Goal: Information Seeking & Learning: Learn about a topic

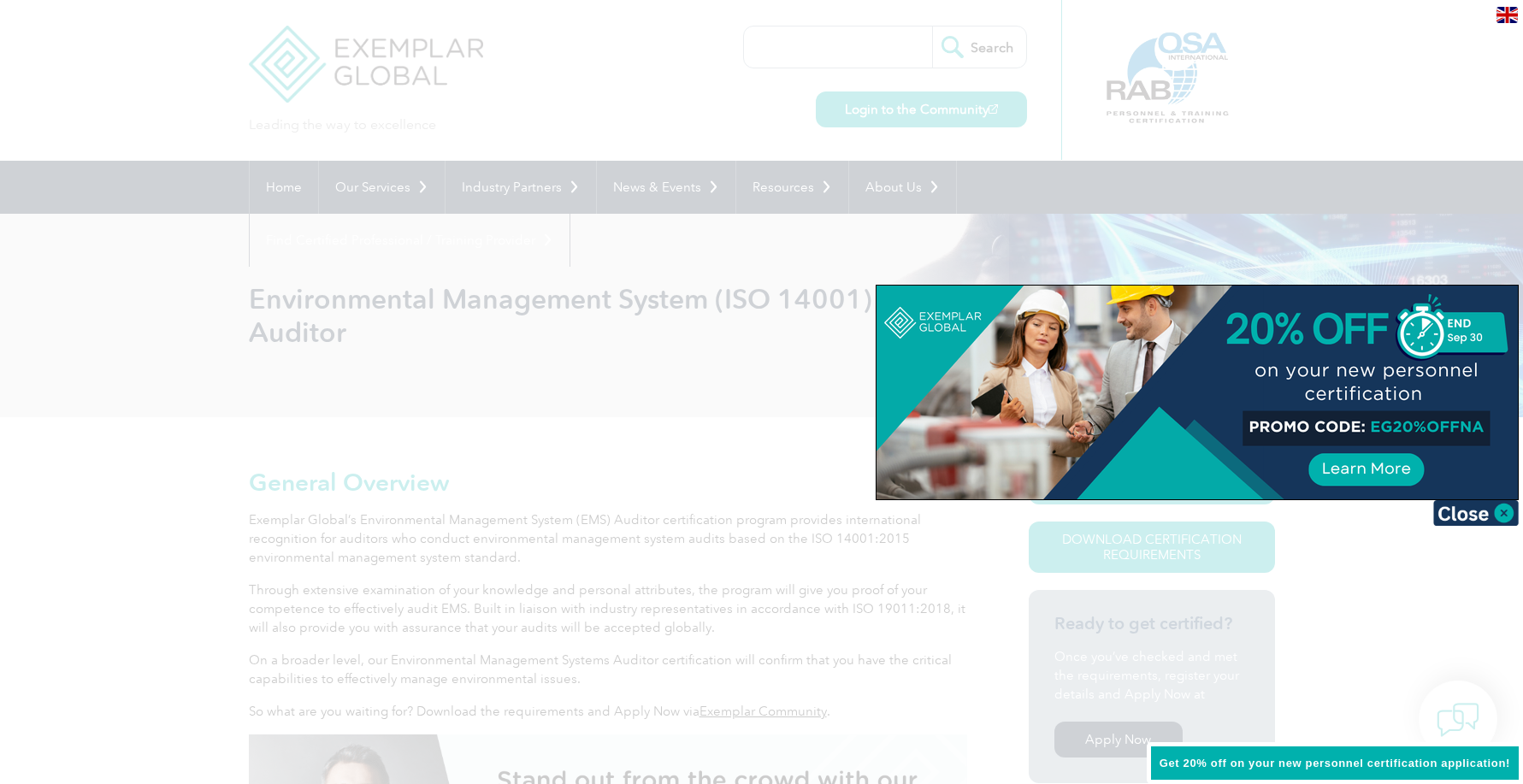
click at [698, 342] on div at bounding box center [761, 392] width 1523 height 784
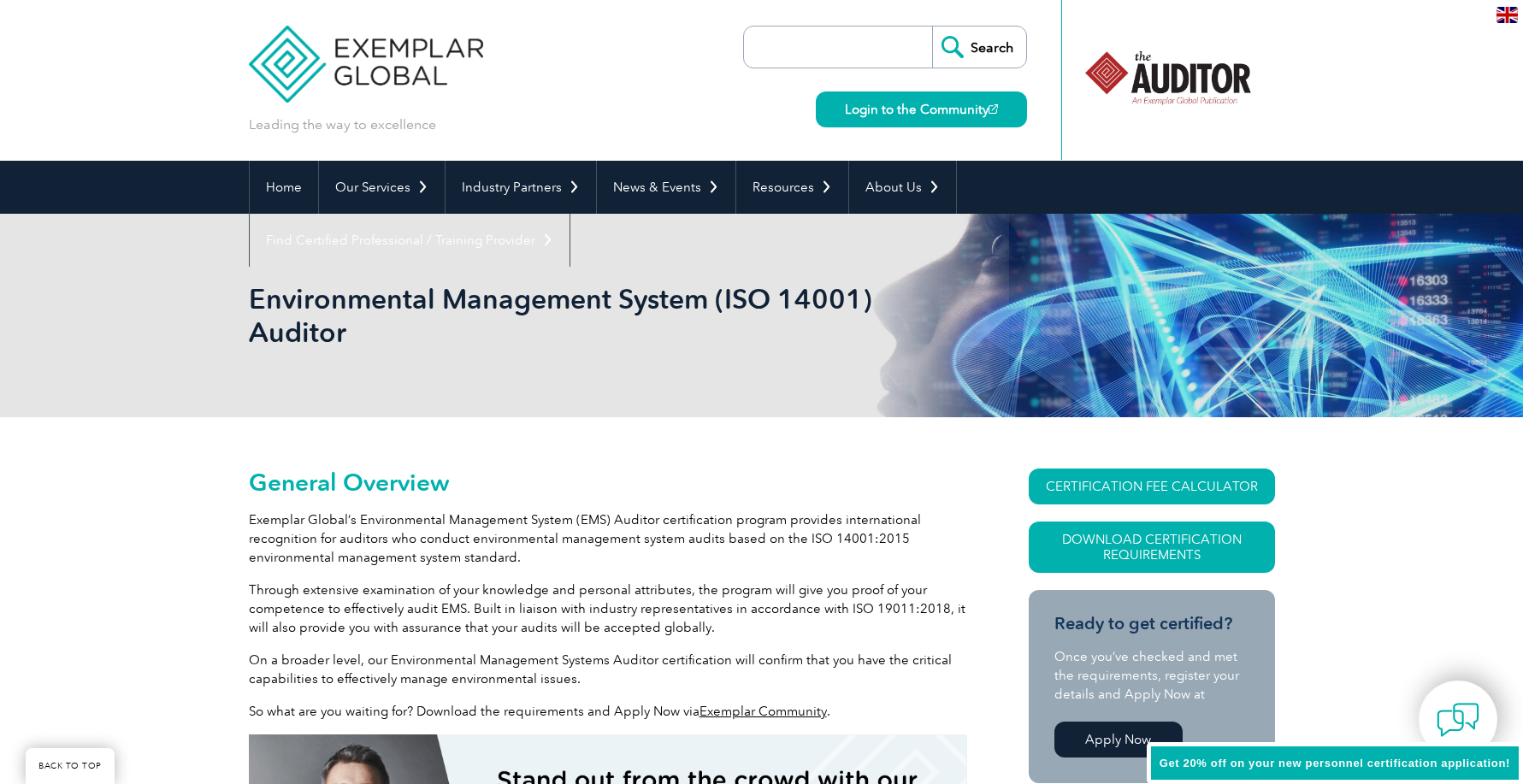
scroll to position [370, 0]
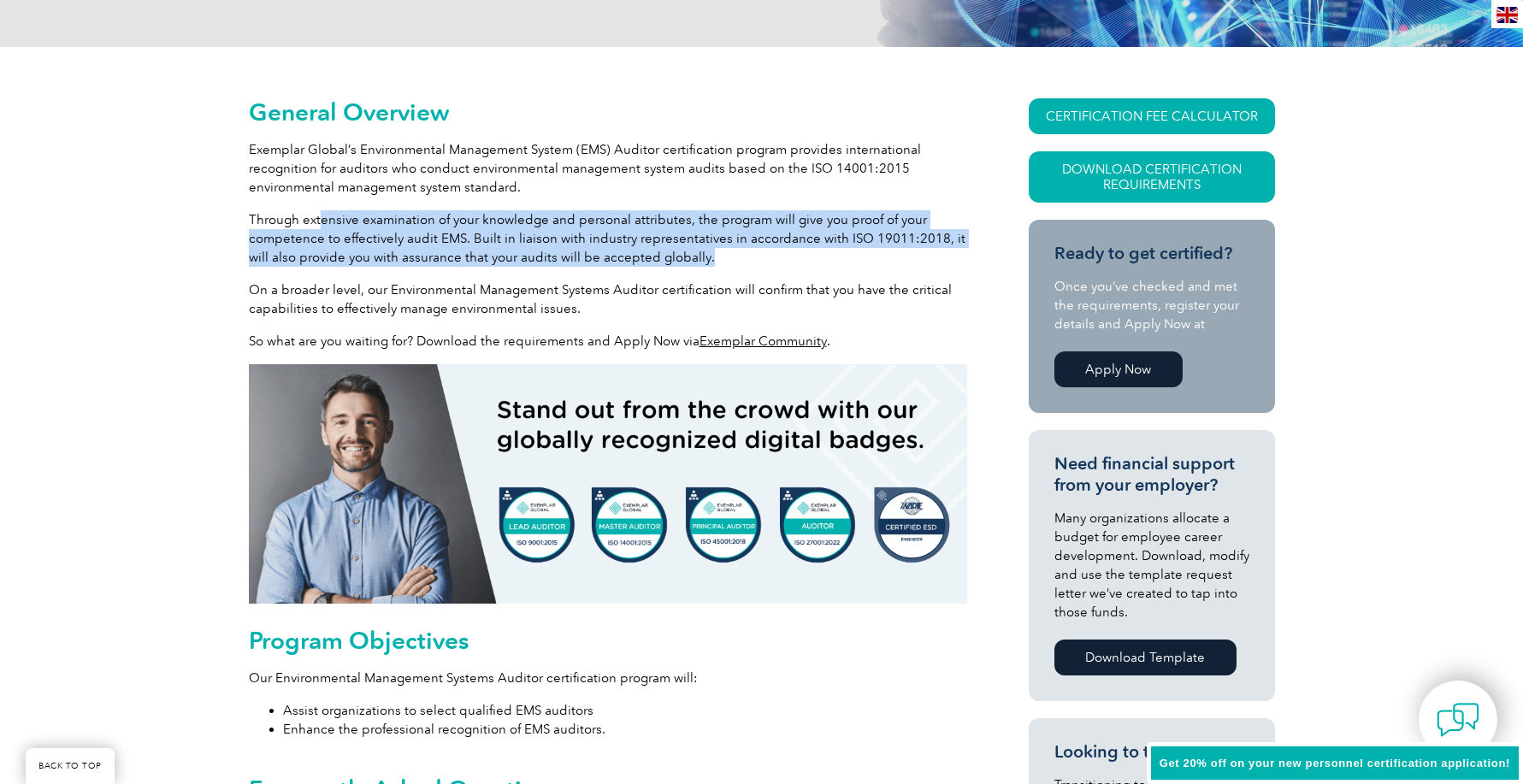
drag, startPoint x: 321, startPoint y: 217, endPoint x: 943, endPoint y: 248, distance: 622.8
click at [943, 248] on p "Through extensive examination of your knowledge and personal attributes, the pr…" at bounding box center [608, 238] width 719 height 56
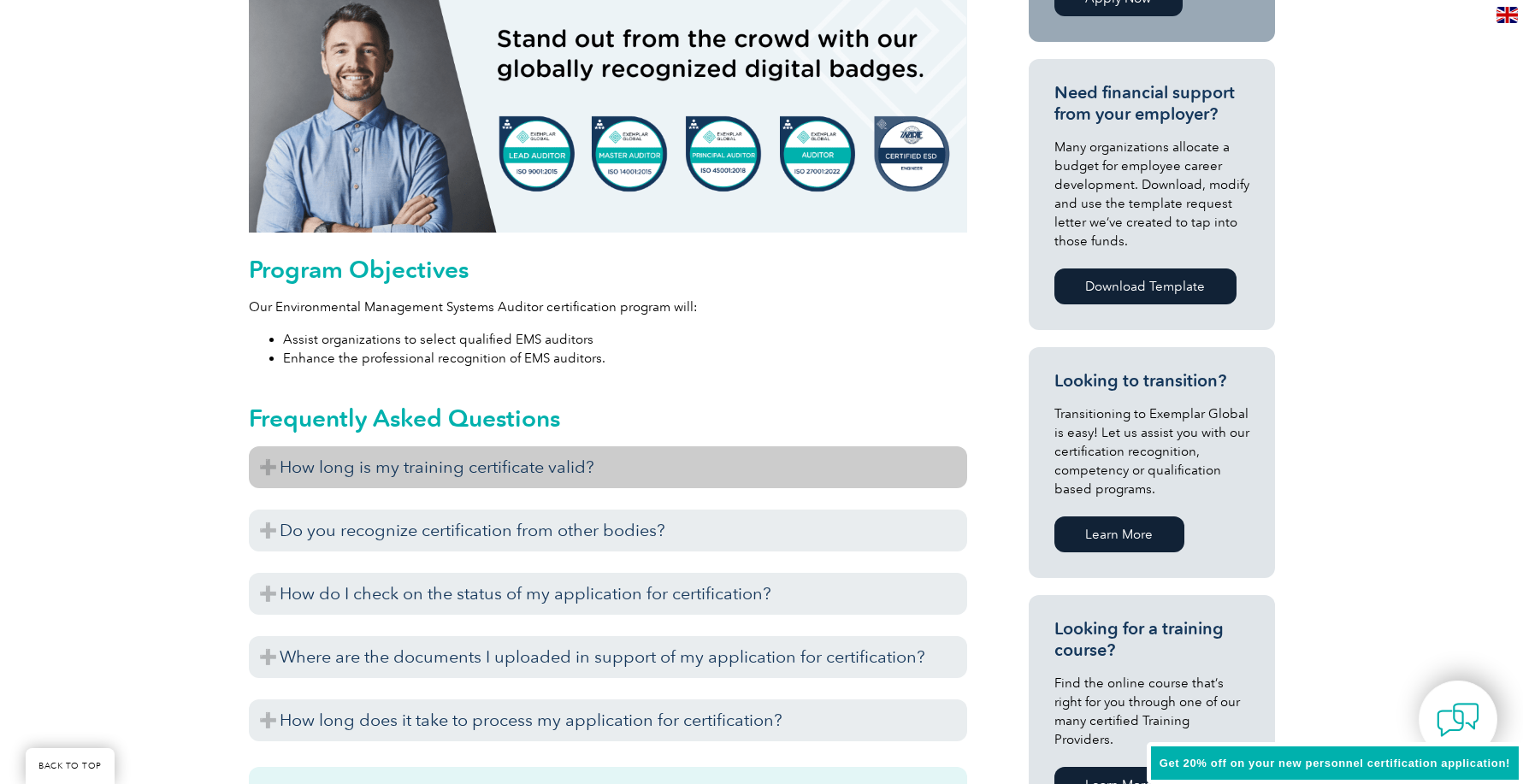
click at [556, 471] on h3 "How long is my training certificate valid?" at bounding box center [608, 466] width 719 height 42
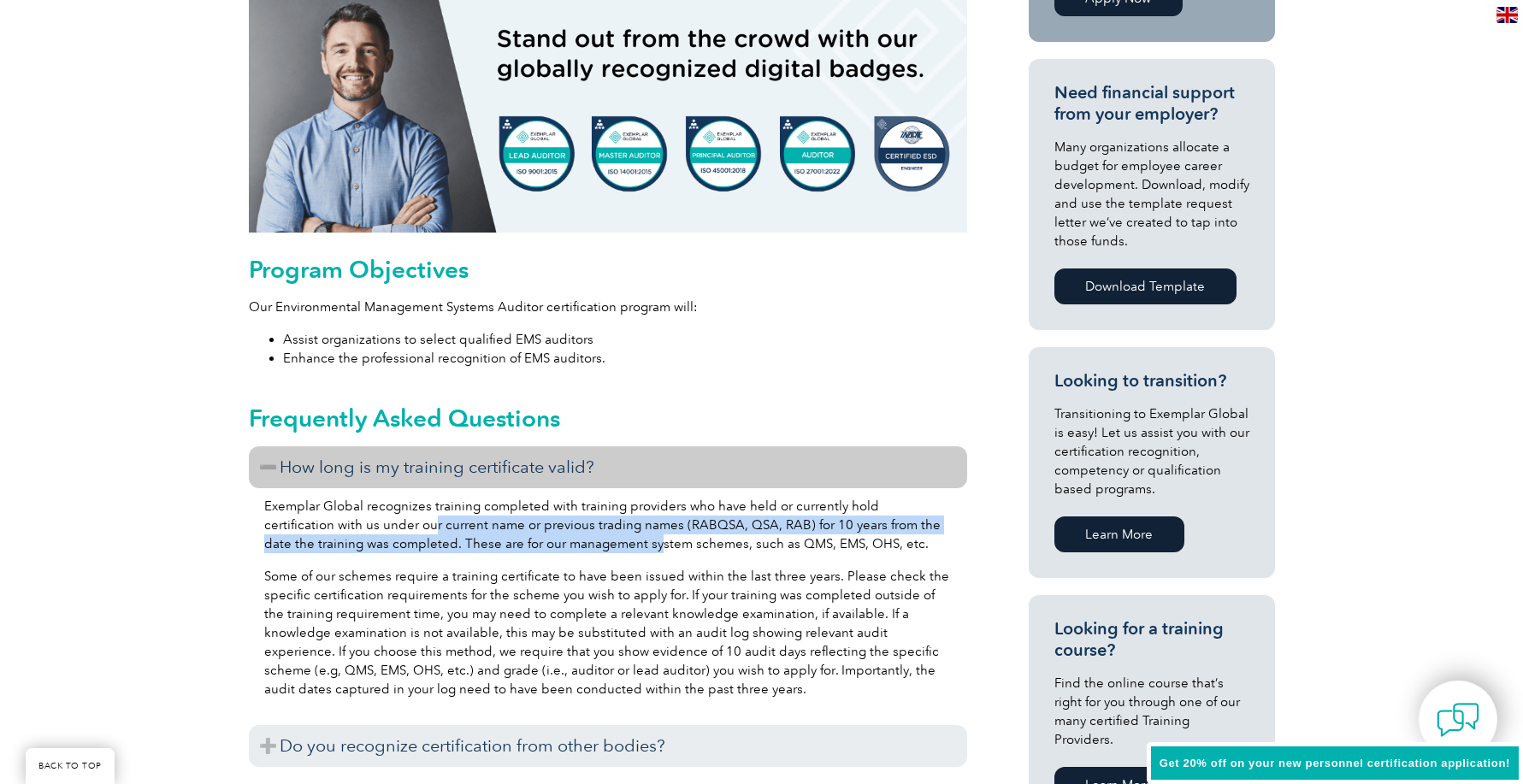
drag, startPoint x: 361, startPoint y: 527, endPoint x: 602, endPoint y: 546, distance: 241.7
click at [602, 546] on p "Exemplar Global recognizes training completed with training providers who have …" at bounding box center [608, 525] width 688 height 56
drag, startPoint x: 602, startPoint y: 546, endPoint x: 593, endPoint y: 547, distance: 9.1
click at [593, 547] on p "Exemplar Global recognizes training completed with training providers who have …" at bounding box center [608, 525] width 688 height 56
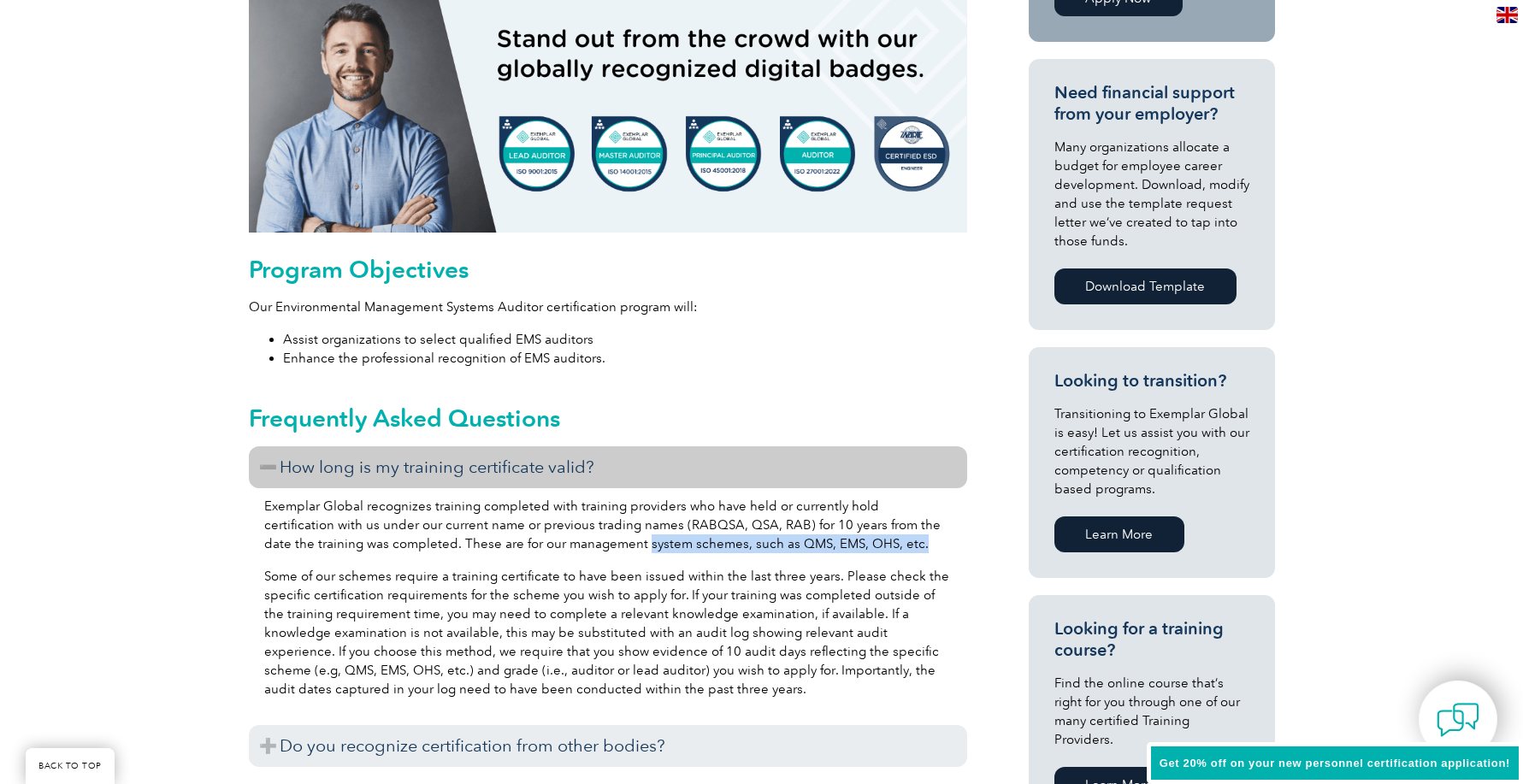
drag, startPoint x: 592, startPoint y: 545, endPoint x: 885, endPoint y: 549, distance: 293.0
click at [885, 549] on p "Exemplar Global recognizes training completed with training providers who have …" at bounding box center [608, 525] width 688 height 56
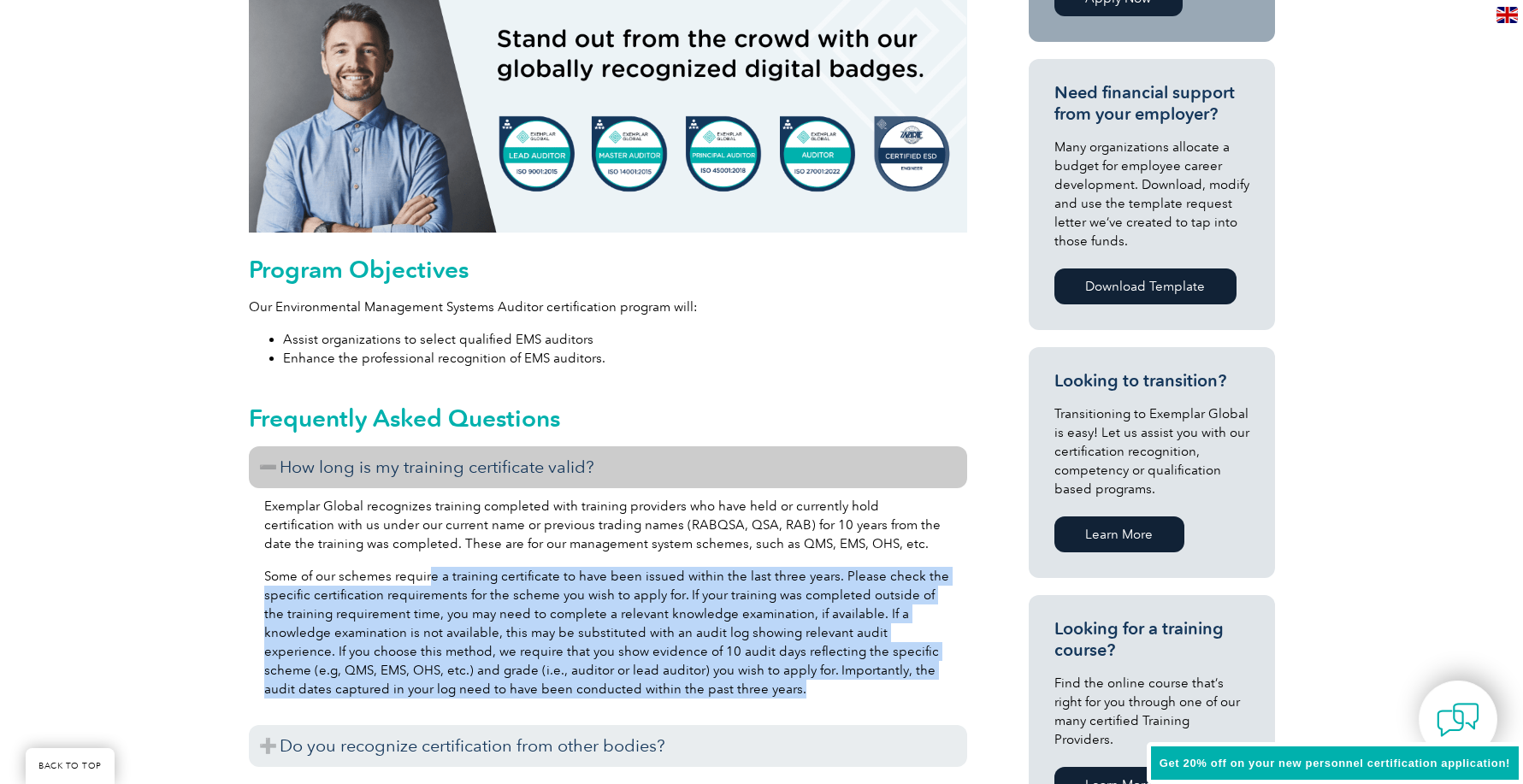
drag, startPoint x: 430, startPoint y: 567, endPoint x: 937, endPoint y: 691, distance: 521.9
click at [937, 691] on p "Some of our schemes require a training certificate to have been issued within t…" at bounding box center [608, 632] width 688 height 131
click at [679, 692] on p "Some of our schemes require a training certificate to have been issued within t…" at bounding box center [608, 632] width 688 height 131
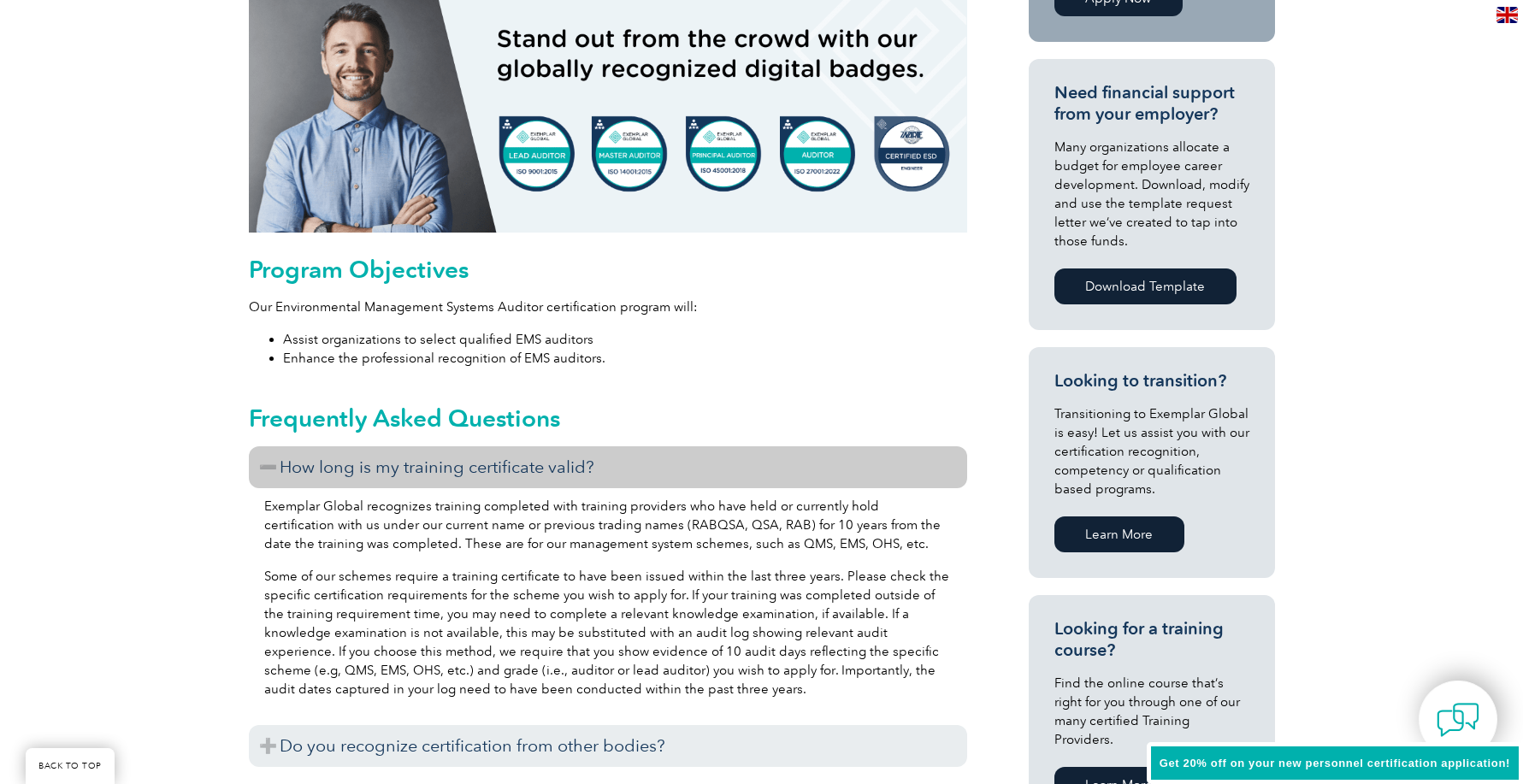
scroll to position [1111, 0]
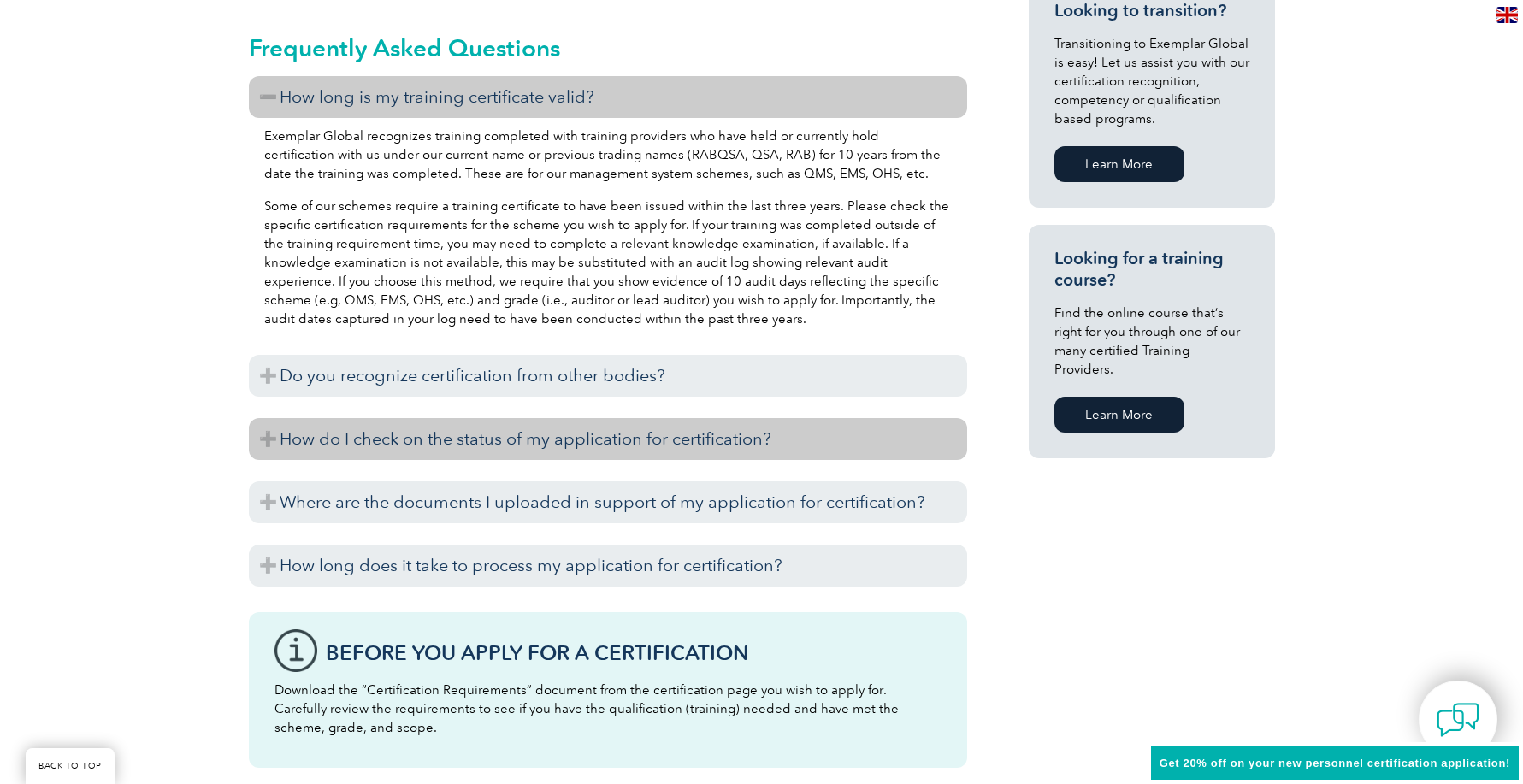
click at [356, 432] on h3 "How do I check on the status of my application for certification?" at bounding box center [608, 438] width 719 height 42
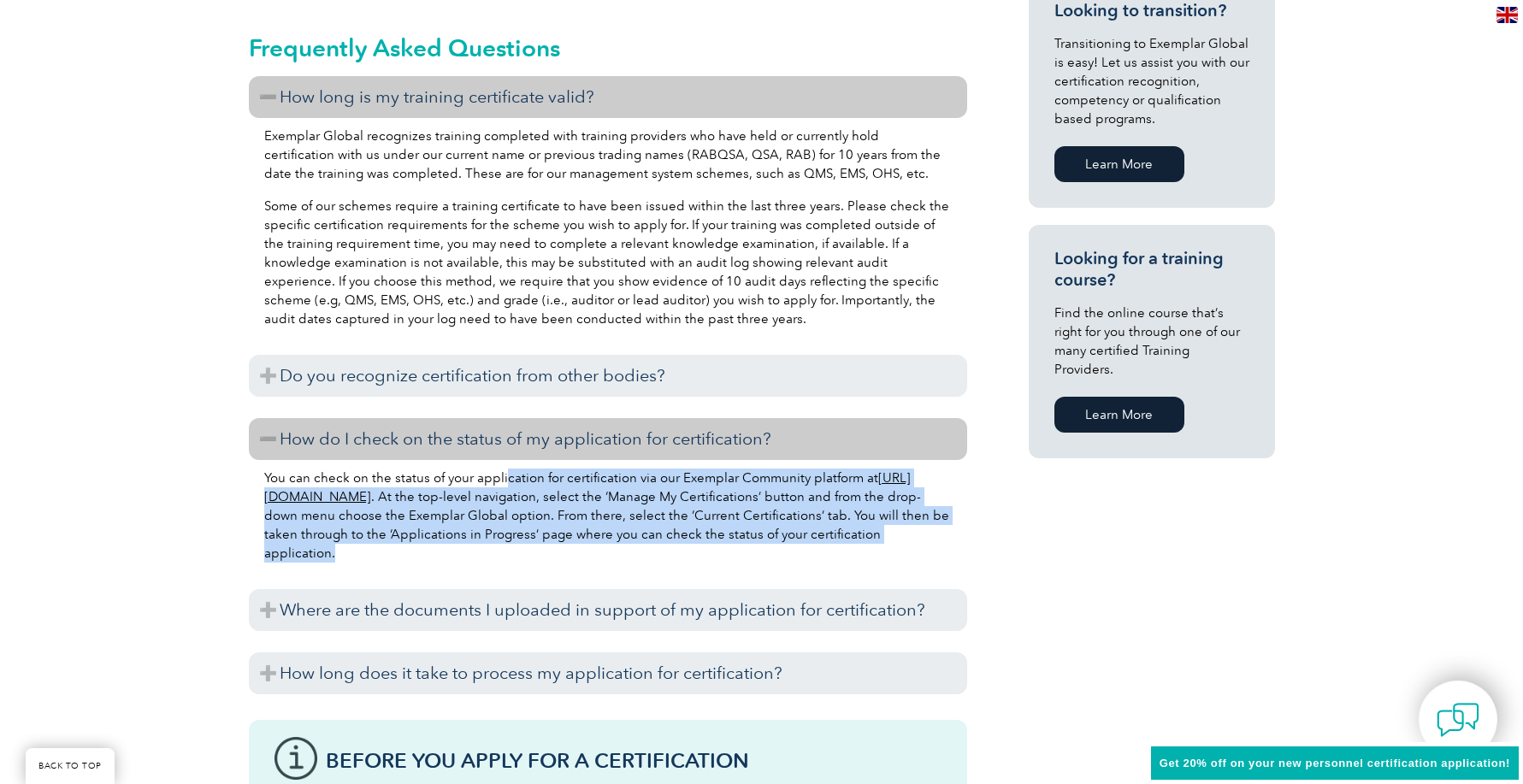
drag, startPoint x: 503, startPoint y: 479, endPoint x: 963, endPoint y: 544, distance: 464.6
click at [963, 544] on div "You can check on the status of your application for certification via our Exemp…" at bounding box center [608, 518] width 719 height 116
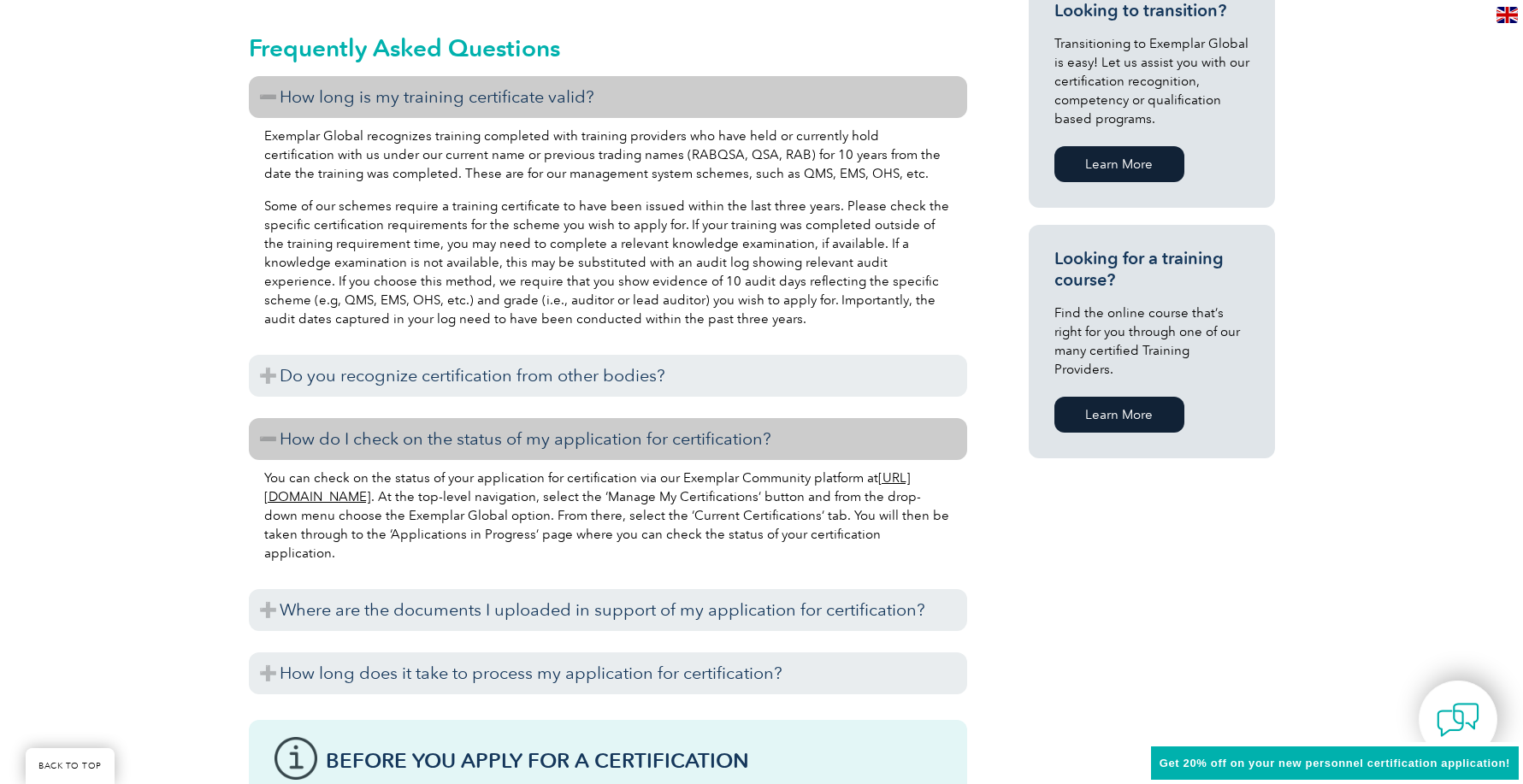
click at [1186, 602] on div "General Overview Exemplar Global’s Environmental Management System (EMS) Audito…" at bounding box center [762, 352] width 1027 height 2094
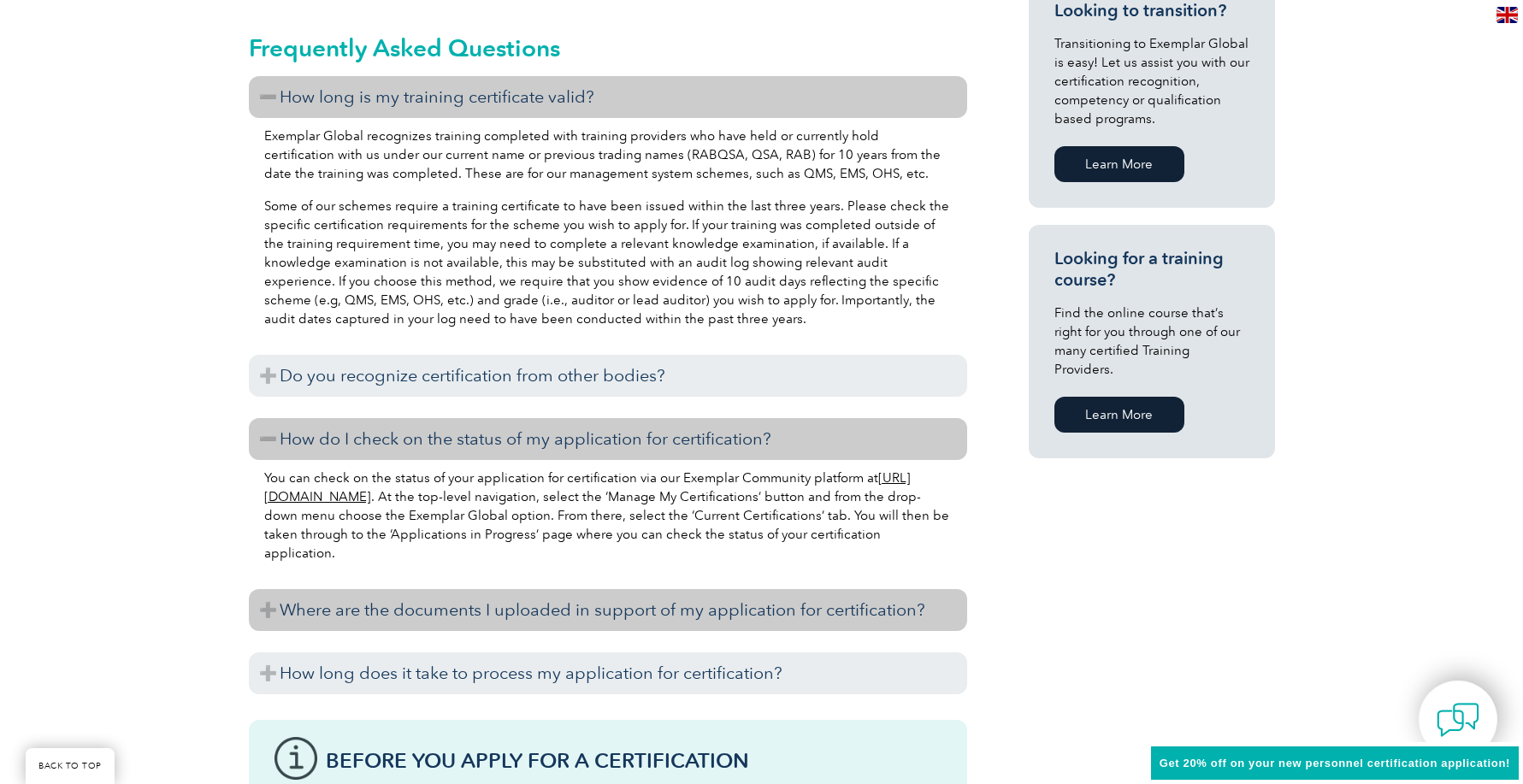
click at [880, 615] on h3 "Where are the documents I uploaded in support of my application for certificati…" at bounding box center [608, 609] width 719 height 42
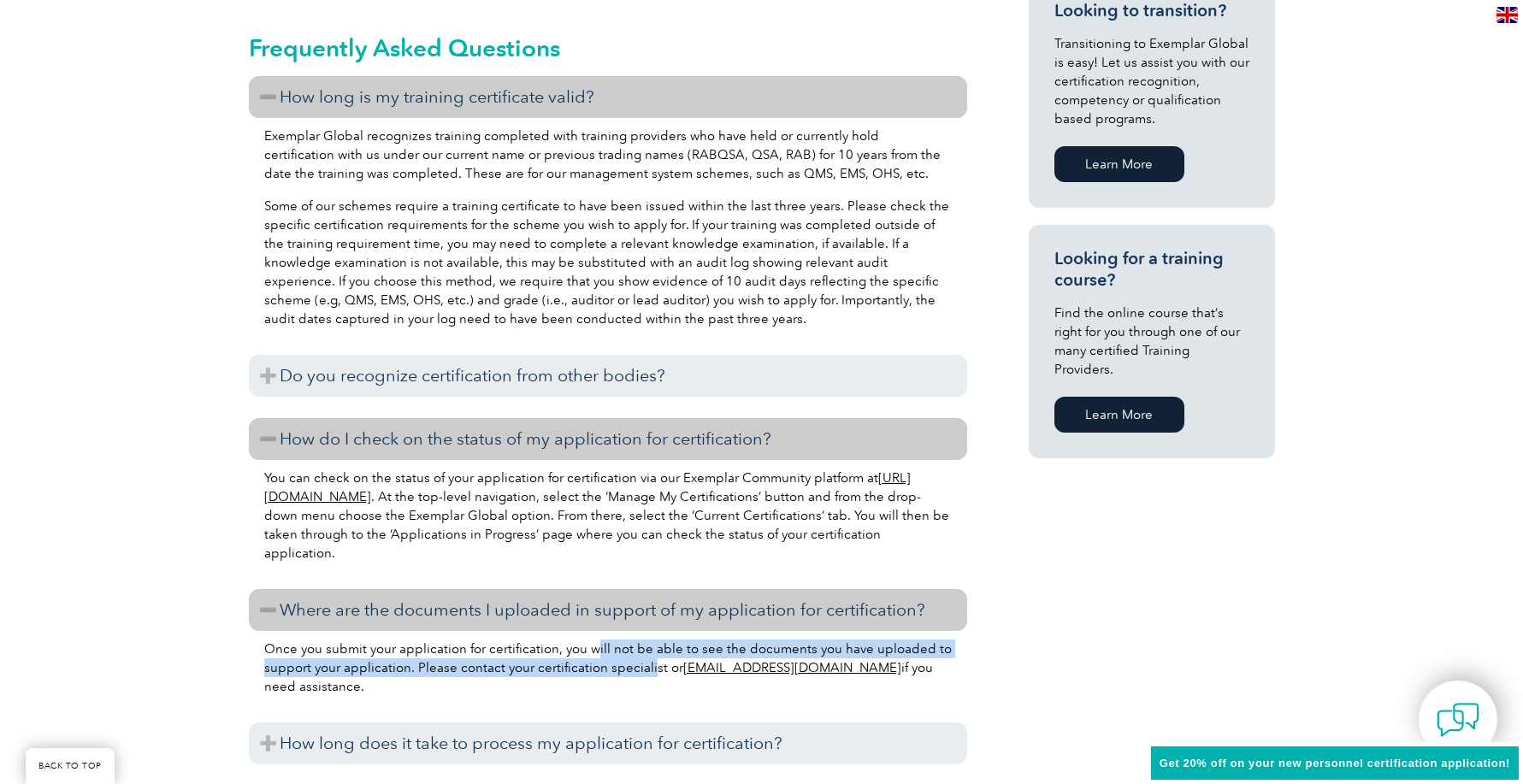
drag, startPoint x: 589, startPoint y: 651, endPoint x: 646, endPoint y: 664, distance: 58.5
click at [646, 664] on p "Once you submit your application for certification, you will not be able to see…" at bounding box center [608, 667] width 688 height 56
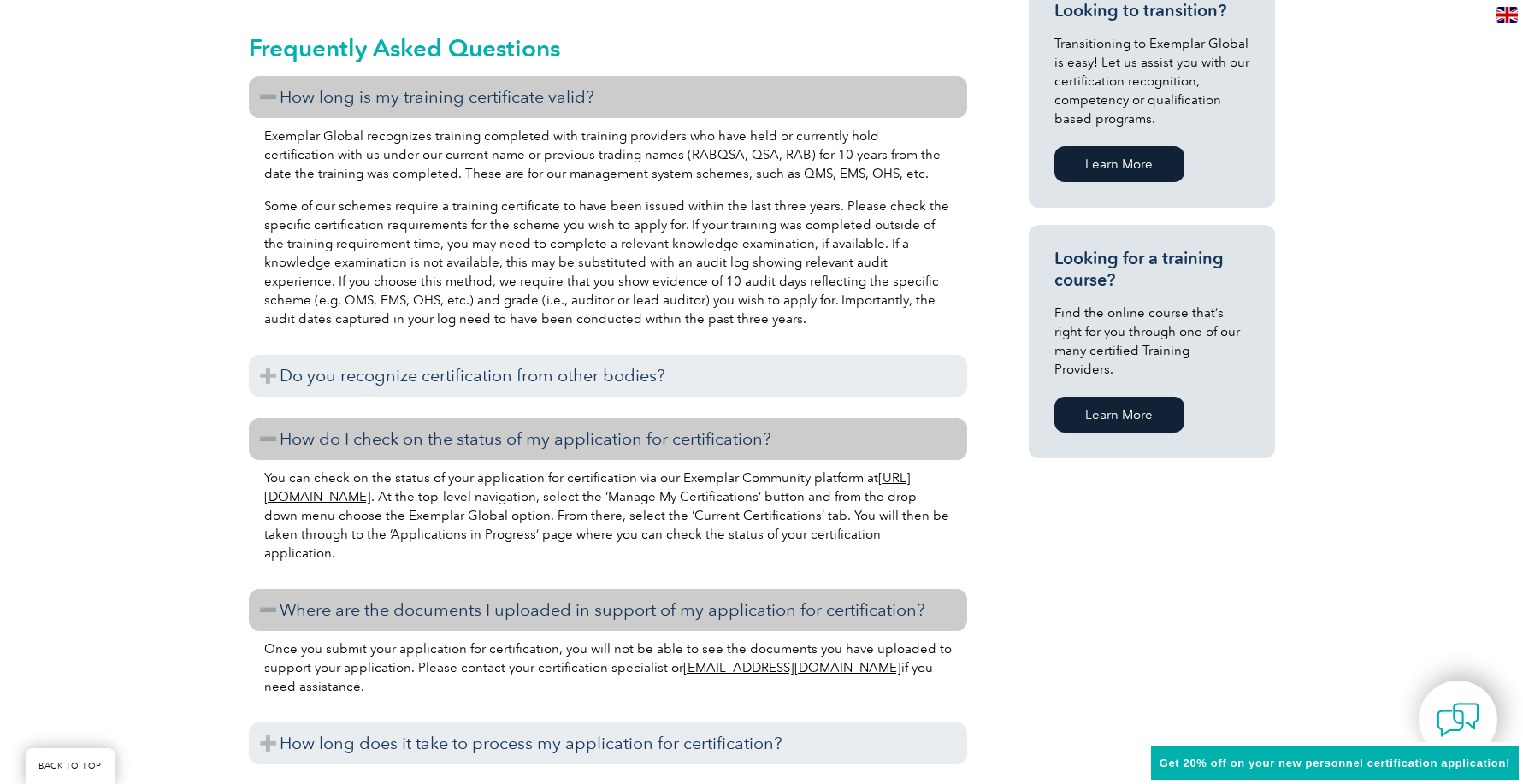
drag, startPoint x: 646, startPoint y: 664, endPoint x: 614, endPoint y: 699, distance: 47.4
click at [614, 699] on div "Once you submit your application for certification, you will not be able to see…" at bounding box center [608, 670] width 719 height 78
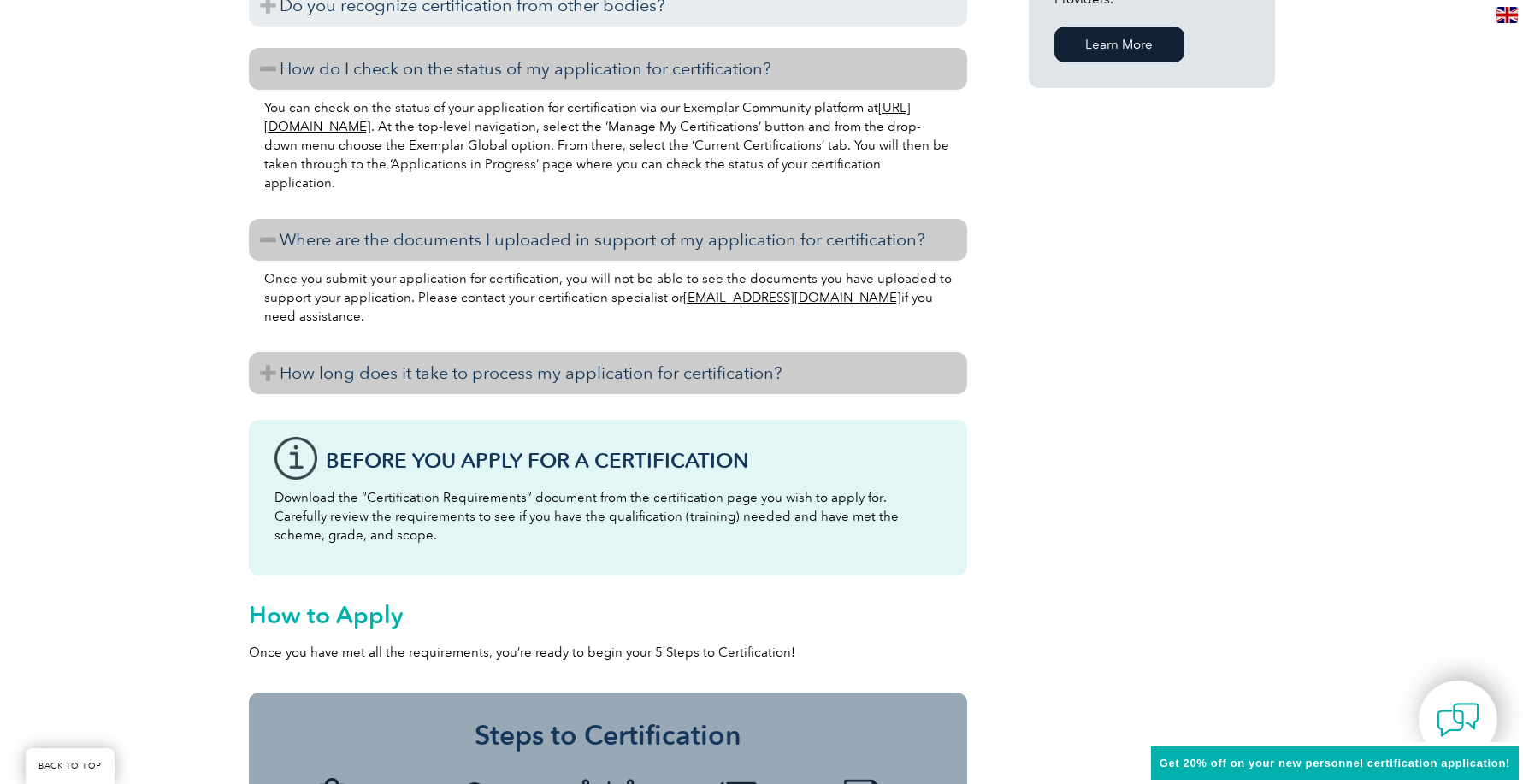
click at [606, 374] on h3 "How long does it take to process my application for certification?" at bounding box center [608, 373] width 719 height 42
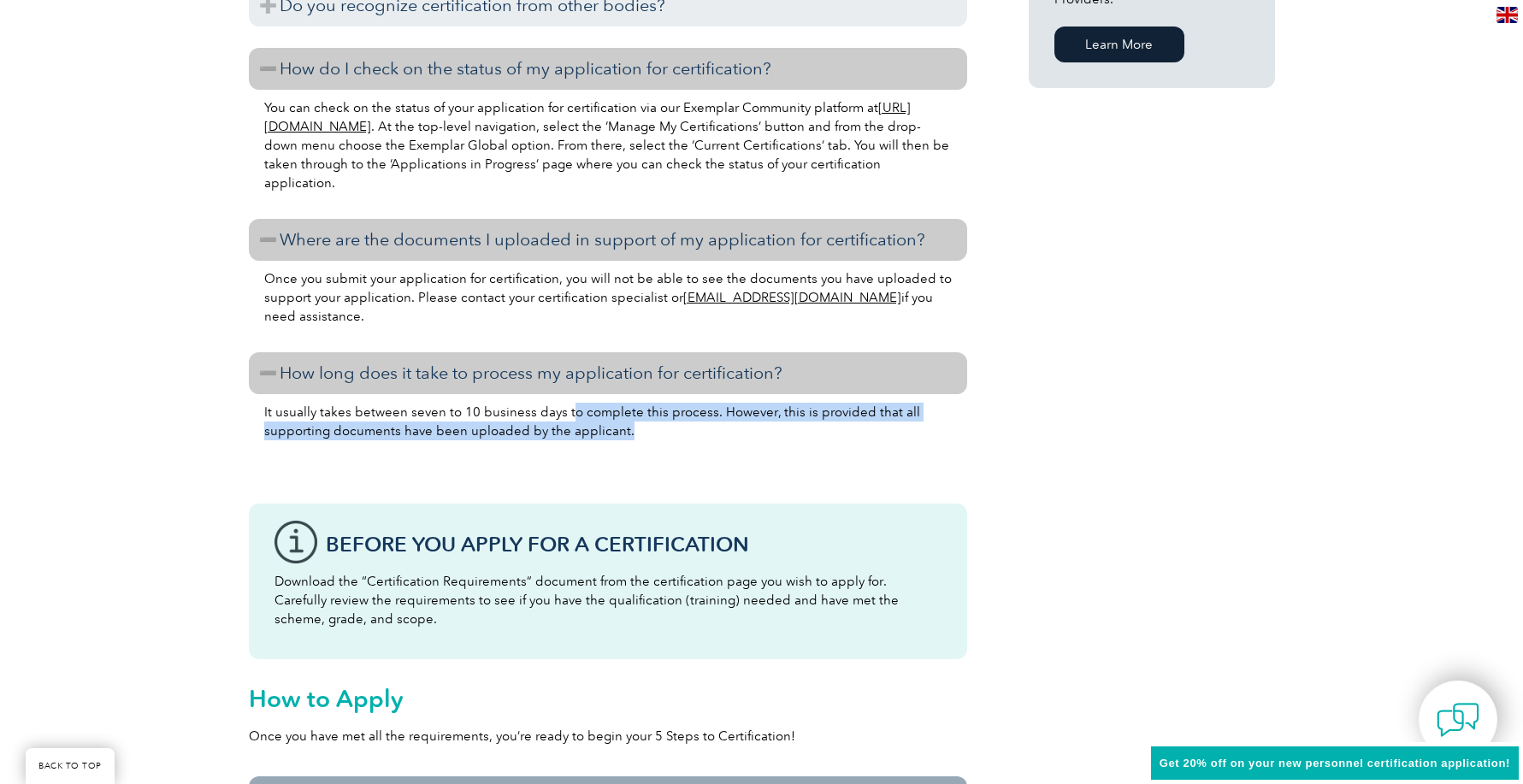
drag, startPoint x: 565, startPoint y: 409, endPoint x: 809, endPoint y: 432, distance: 245.1
click at [809, 432] on p "It usually takes between seven to 10 business days to complete this process. Ho…" at bounding box center [608, 421] width 688 height 38
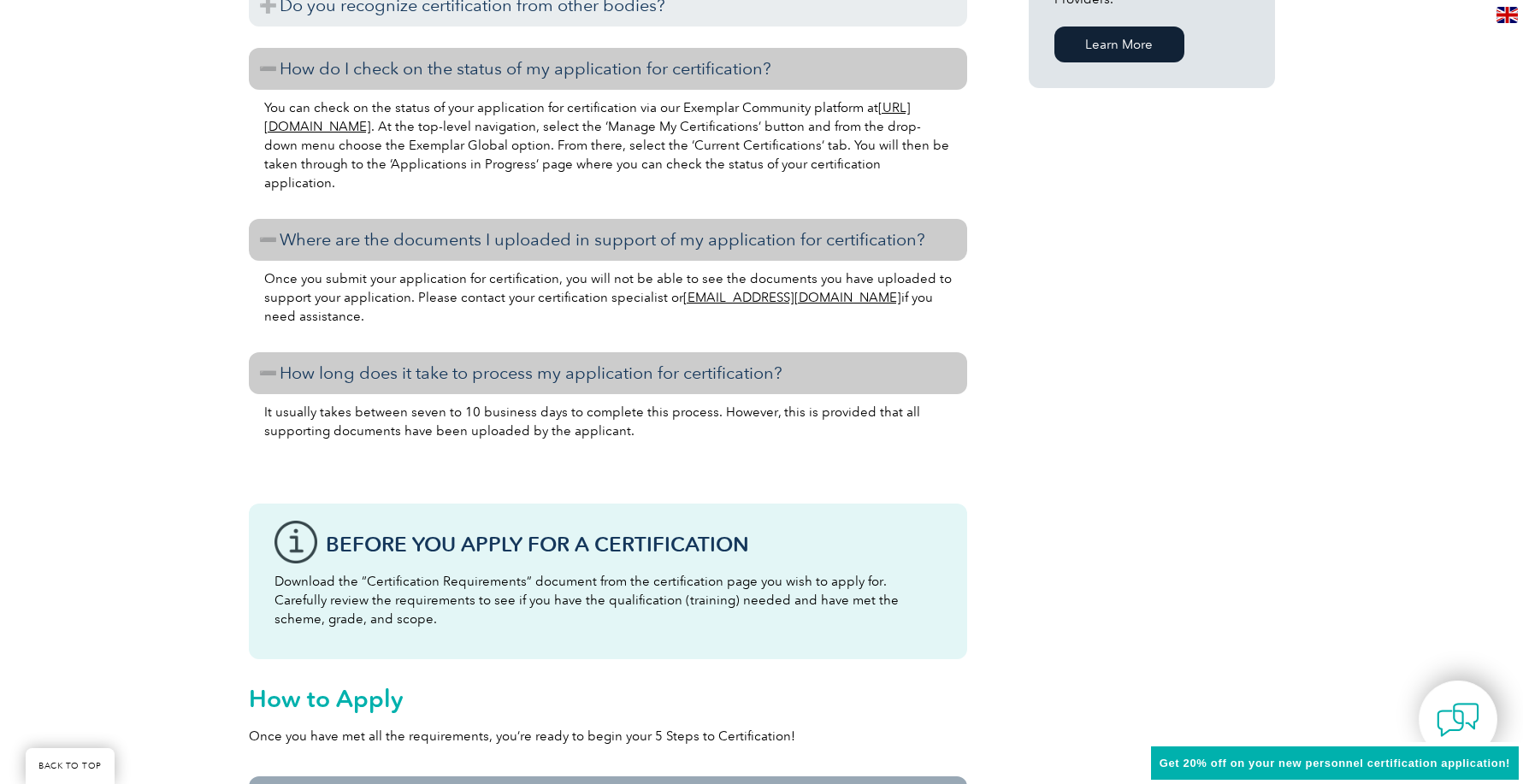
drag, startPoint x: 809, startPoint y: 432, endPoint x: 738, endPoint y: 453, distance: 74.0
click at [738, 453] on div "It usually takes between seven to 10 business days to complete this process. Ho…" at bounding box center [608, 440] width 719 height 93
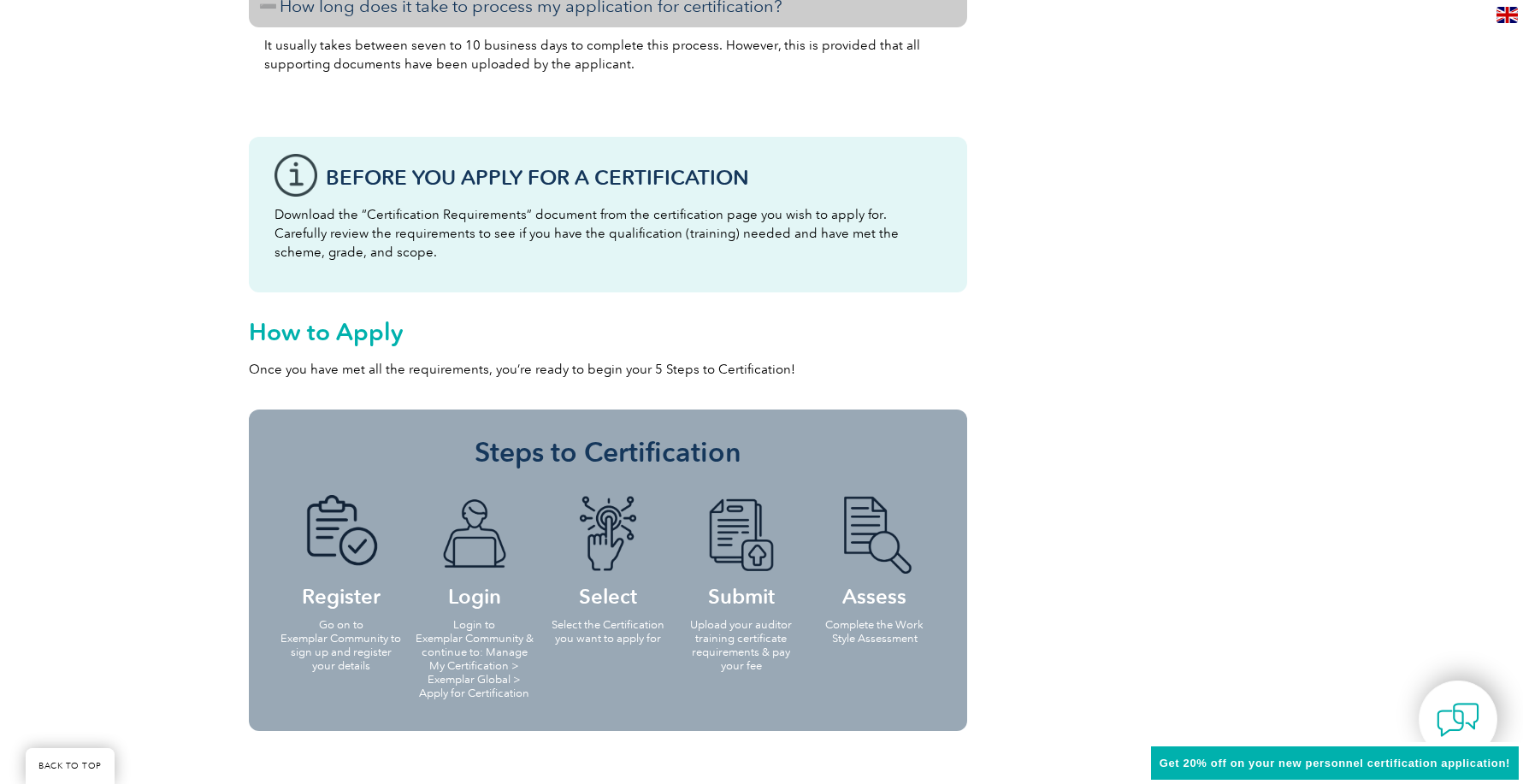
scroll to position [1853, 0]
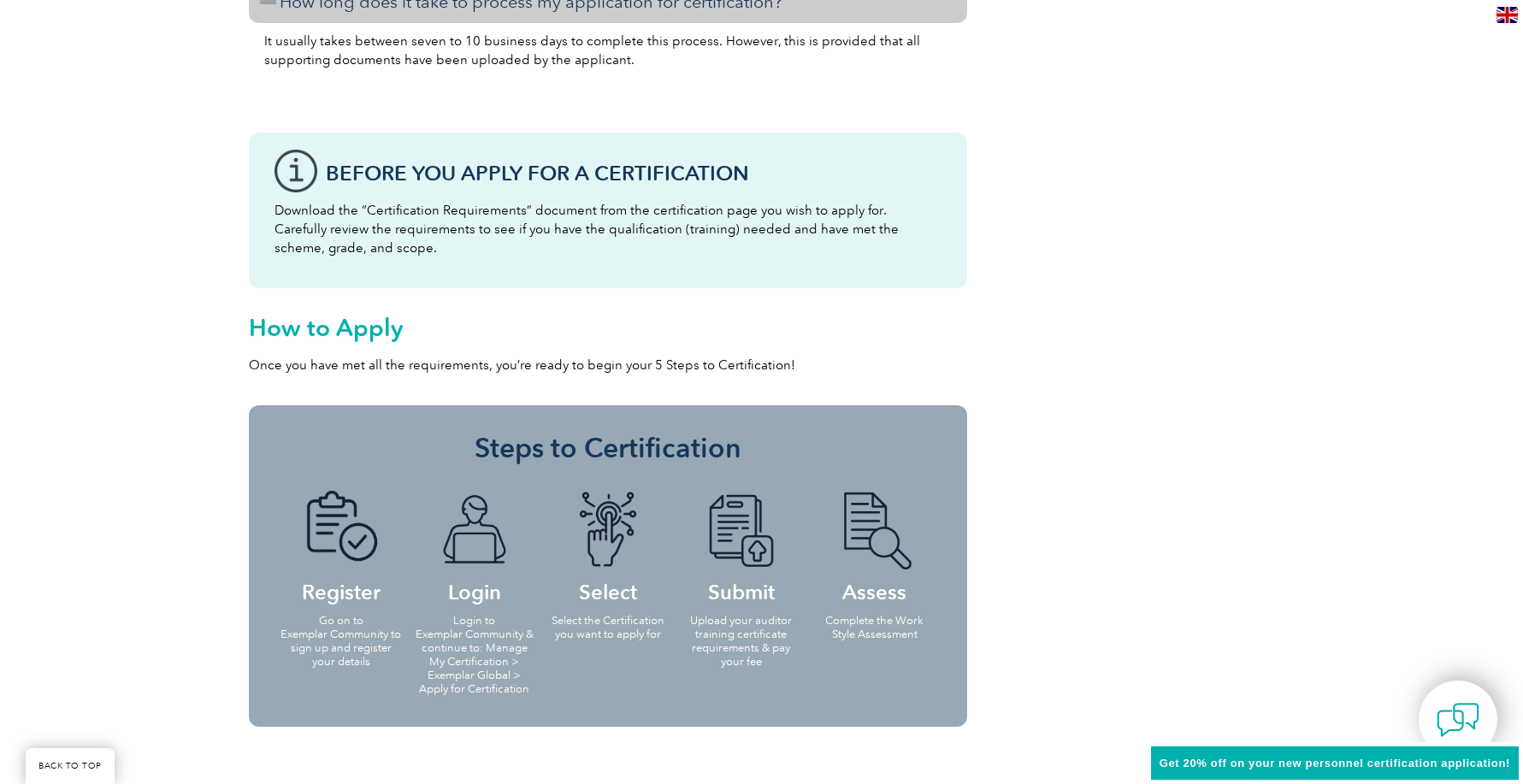
click at [886, 607] on li "Assess Complete the Work Style Assessment" at bounding box center [875, 565] width 133 height 182
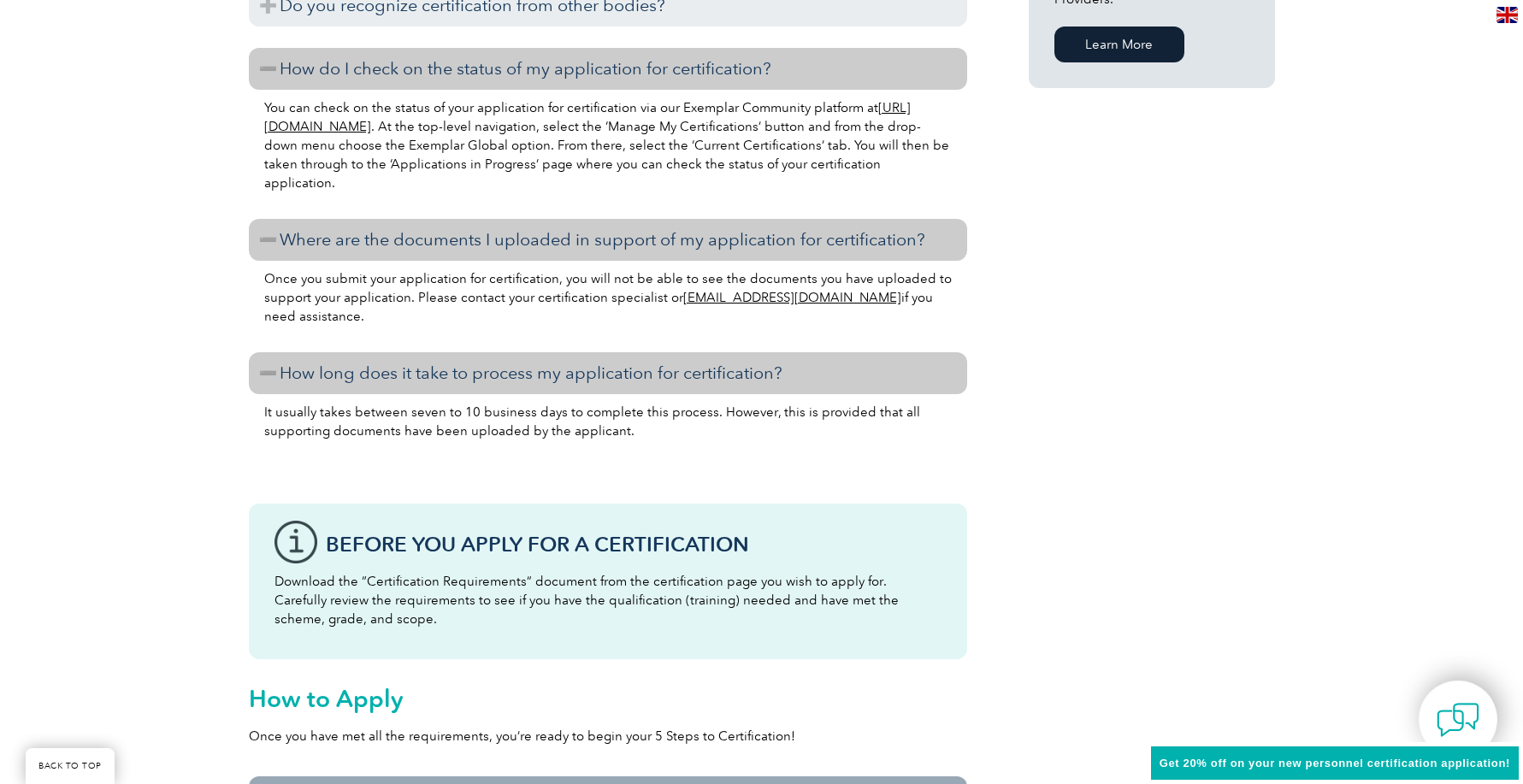
scroll to position [1111, 0]
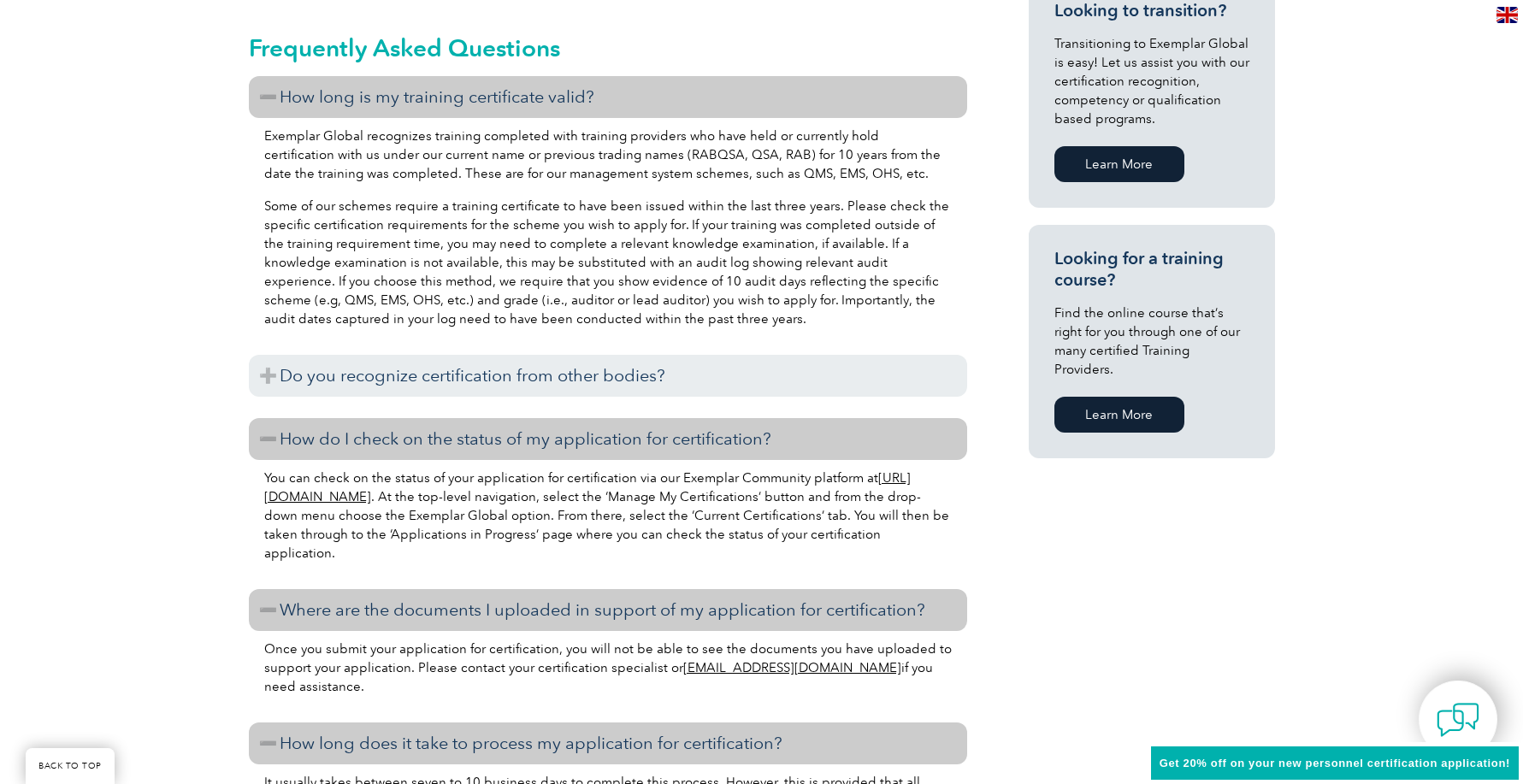
click at [262, 95] on h3 "How long is my training certificate valid?" at bounding box center [608, 97] width 719 height 42
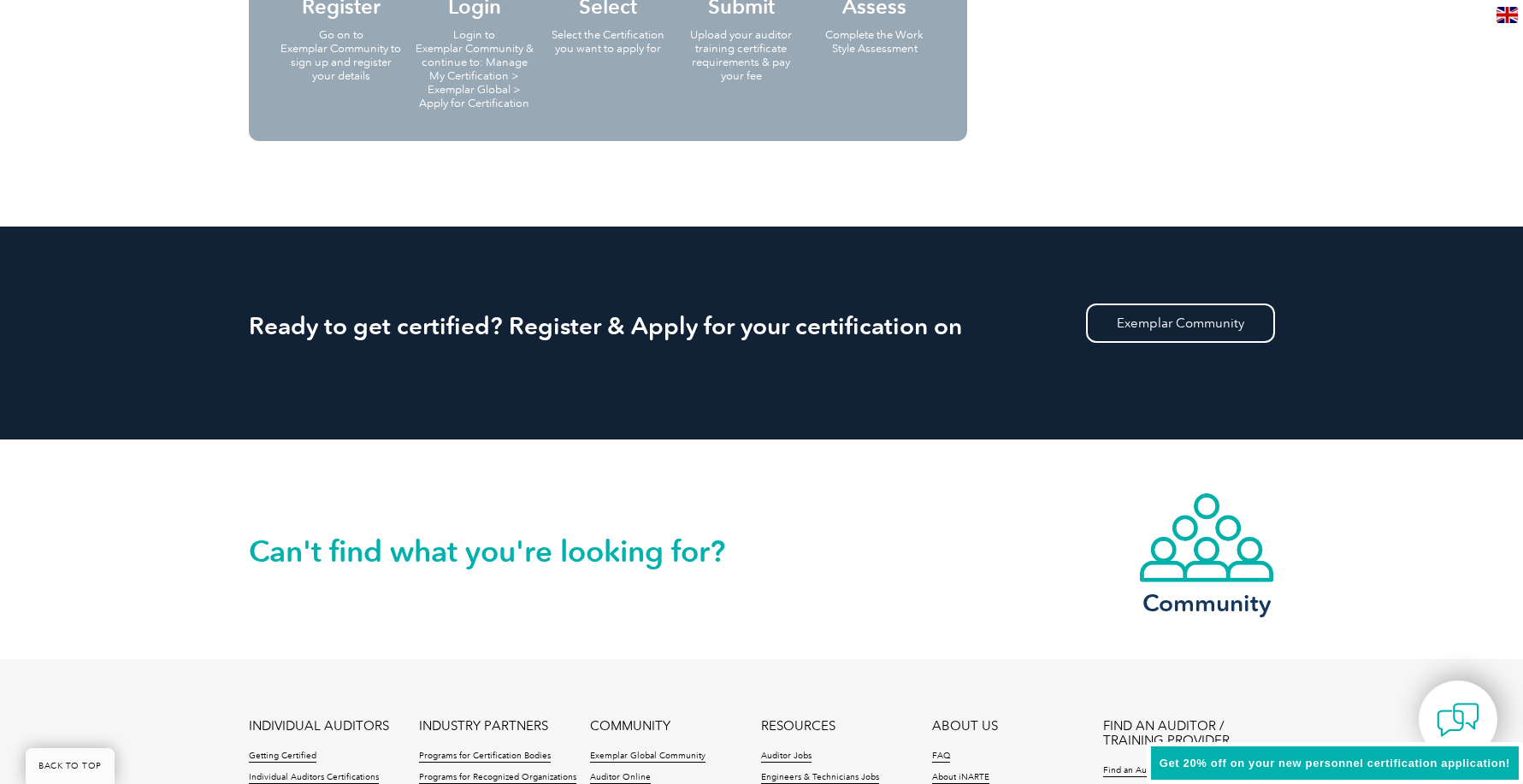
scroll to position [2564, 0]
